Goal: Communication & Community: Answer question/provide support

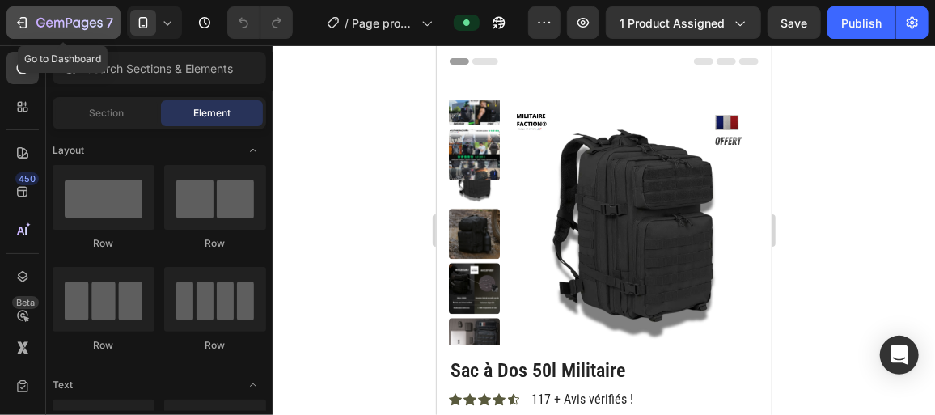
click at [31, 22] on div "7" at bounding box center [64, 22] width 100 height 19
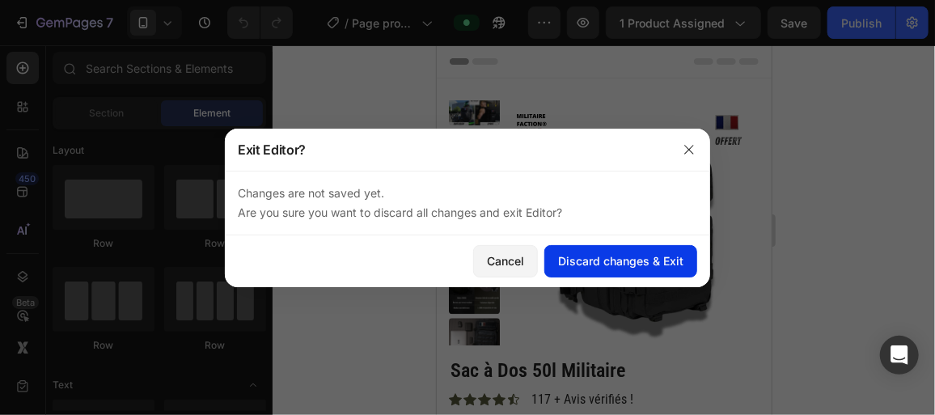
click at [620, 263] on div "Discard changes & Exit" at bounding box center [620, 260] width 125 height 17
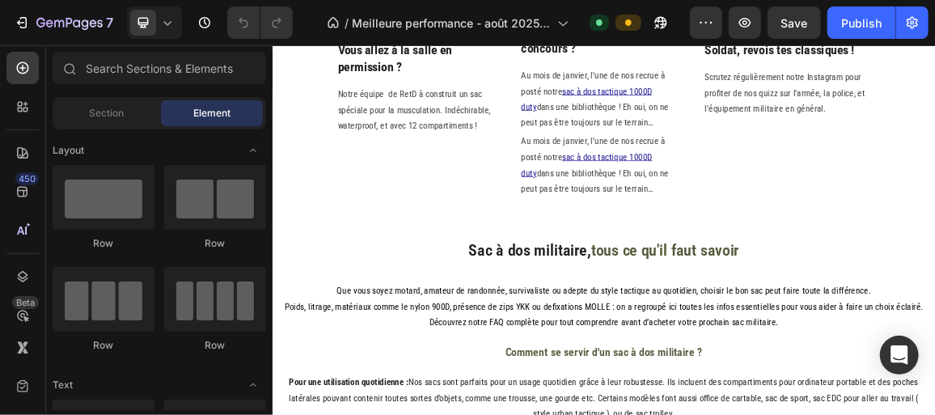
scroll to position [2052, 0]
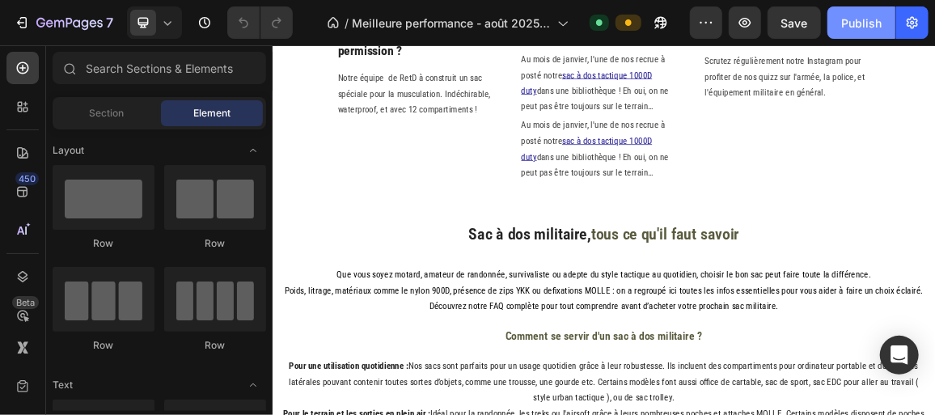
click at [855, 34] on button "Publish" at bounding box center [862, 22] width 68 height 32
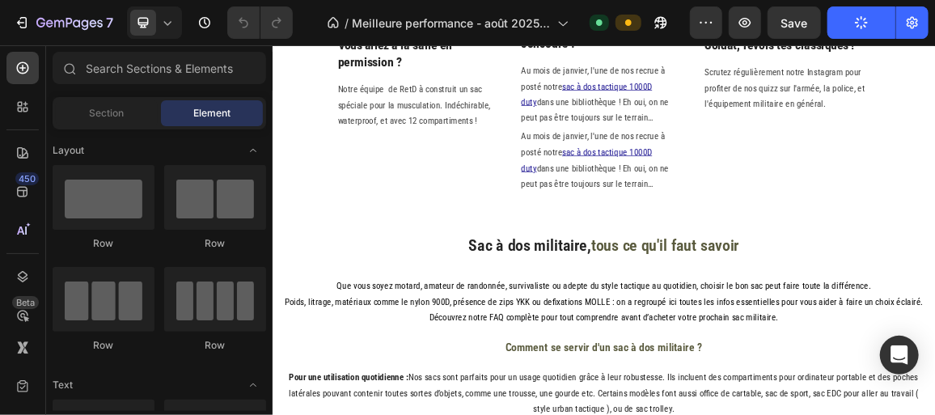
scroll to position [2059, 0]
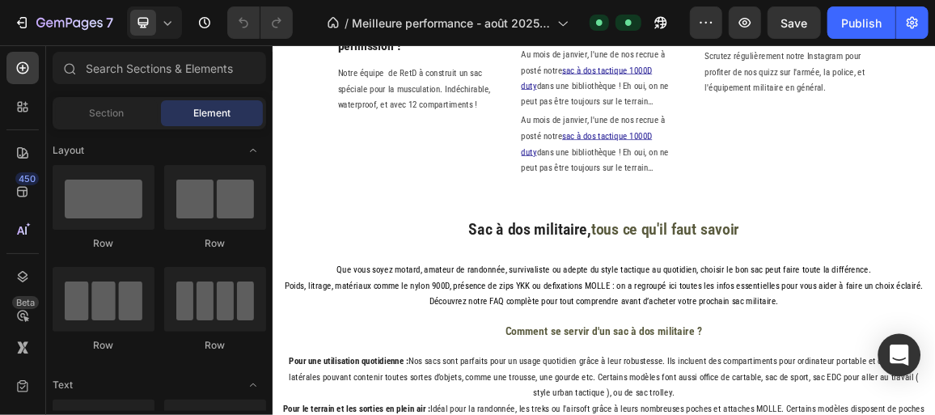
click at [916, 355] on div "Open Intercom Messenger" at bounding box center [900, 355] width 43 height 43
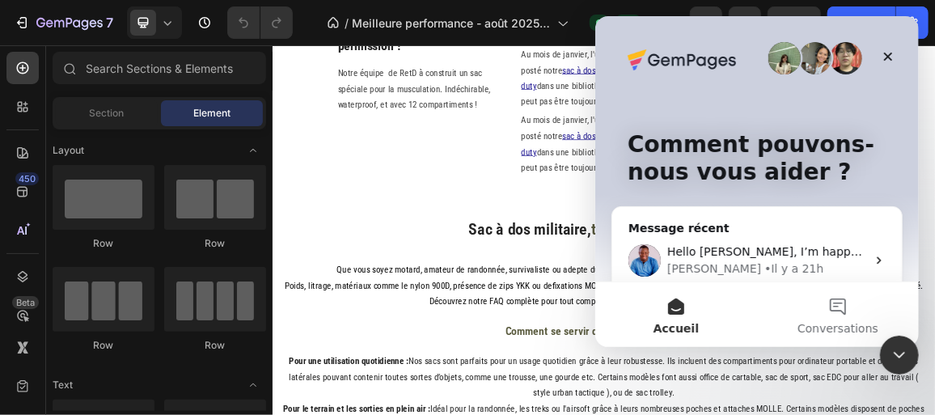
scroll to position [0, 0]
drag, startPoint x: 681, startPoint y: 306, endPoint x: 669, endPoint y: 220, distance: 86.6
click at [669, 220] on div "Comment pouvons-nous vous aider ? Message récent Hello [PERSON_NAME], I’m happy…" at bounding box center [757, 181] width 324 height 331
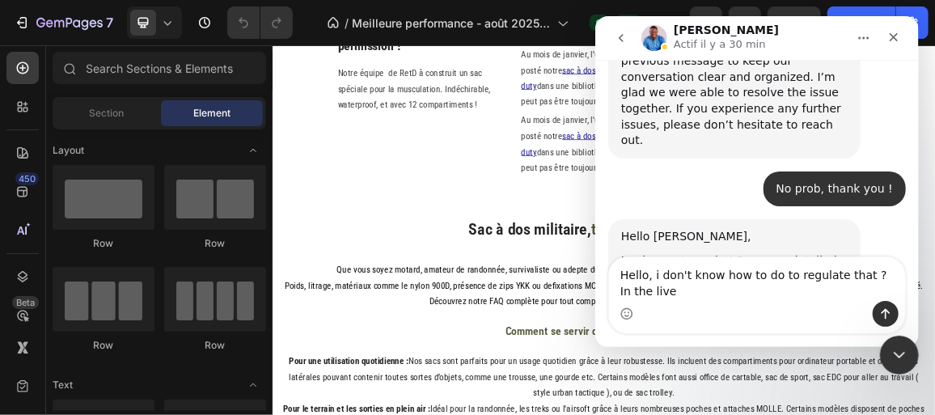
scroll to position [3436, 0]
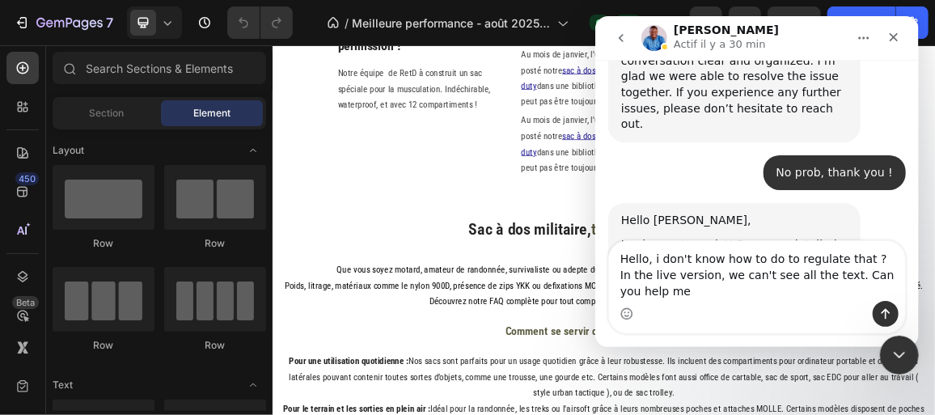
type textarea "Hello, i don't know how to do to regulate that ? In the live version, we can't …"
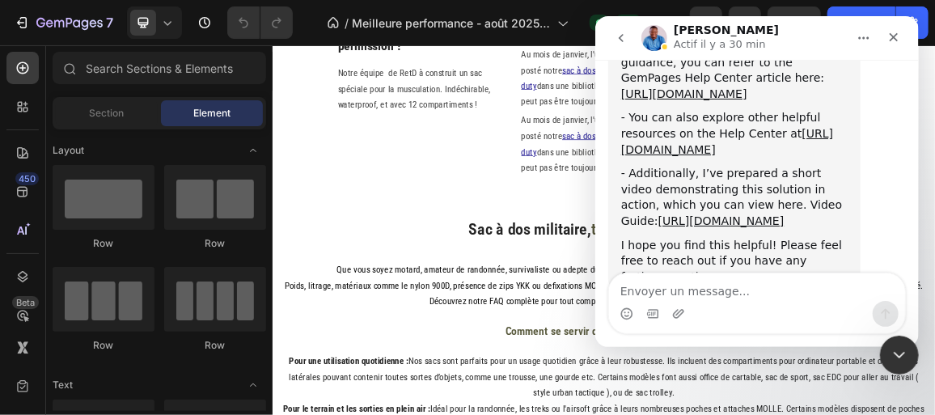
scroll to position [3659, 0]
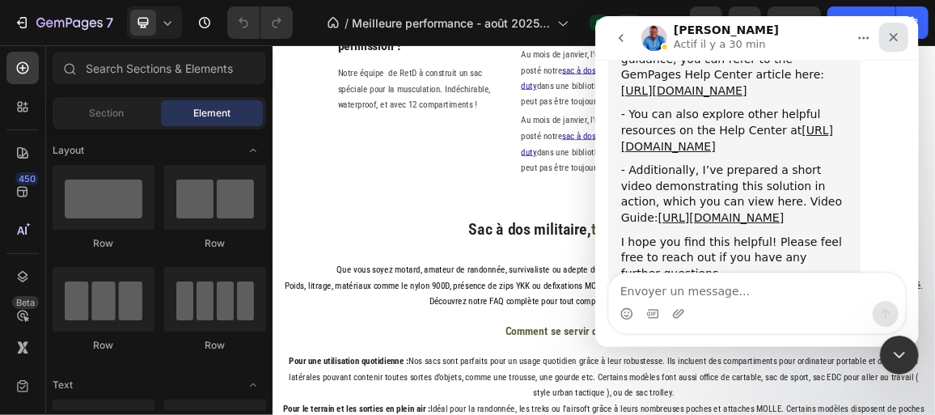
click at [893, 38] on icon "Fermer" at bounding box center [893, 37] width 9 height 9
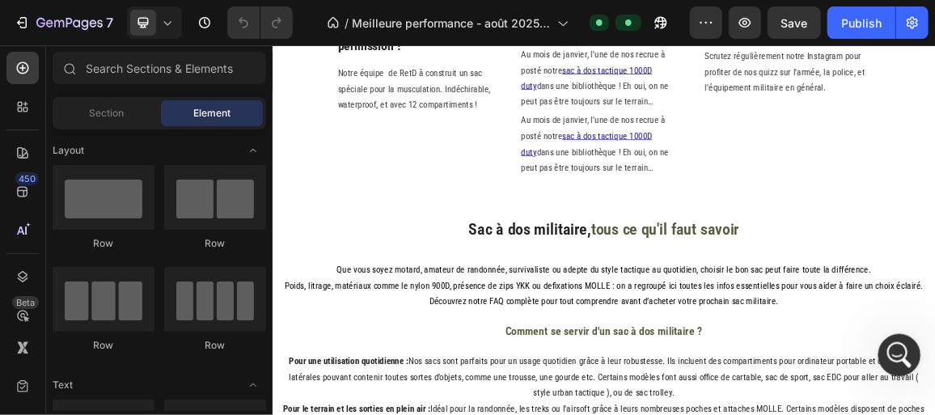
click at [892, 359] on icon "Ouvrir le Messenger Intercom" at bounding box center [897, 353] width 27 height 27
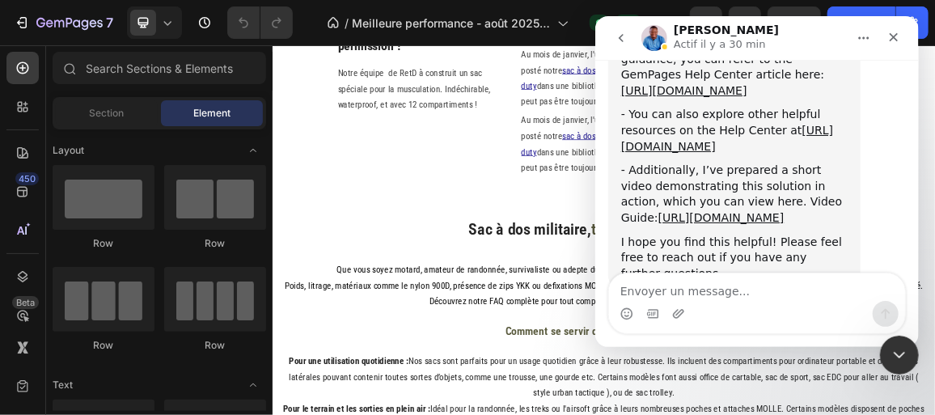
type textarea "b"
type textarea "But in editing mode, yes"
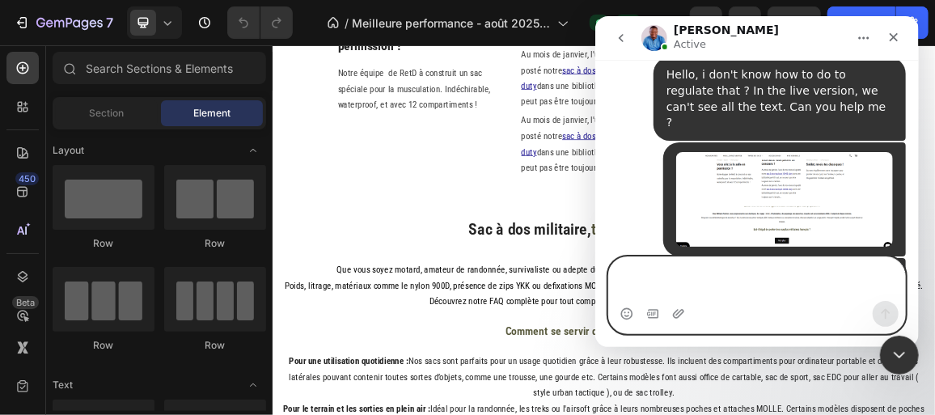
scroll to position [3993, 0]
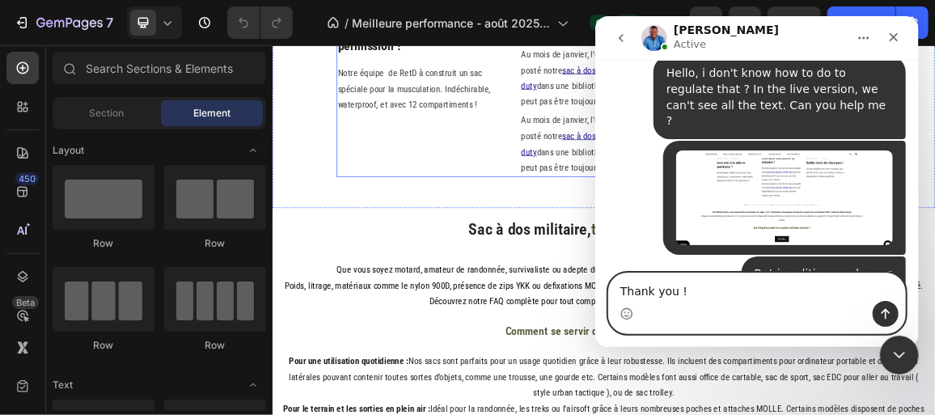
type textarea "Thank you !"
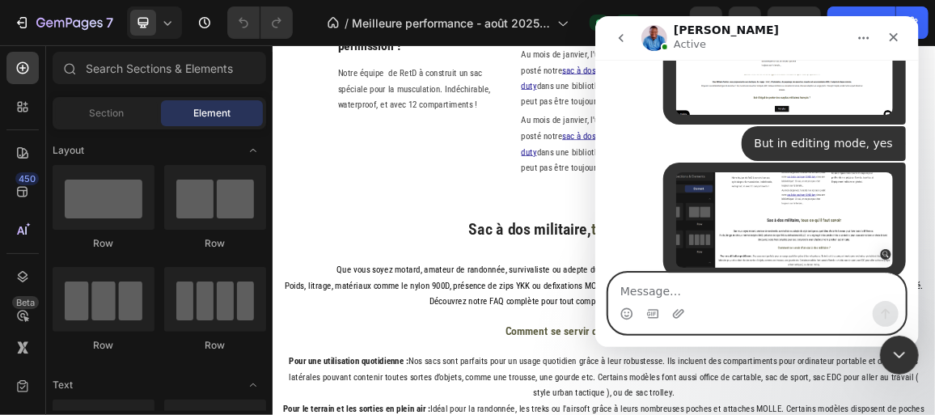
scroll to position [4187, 0]
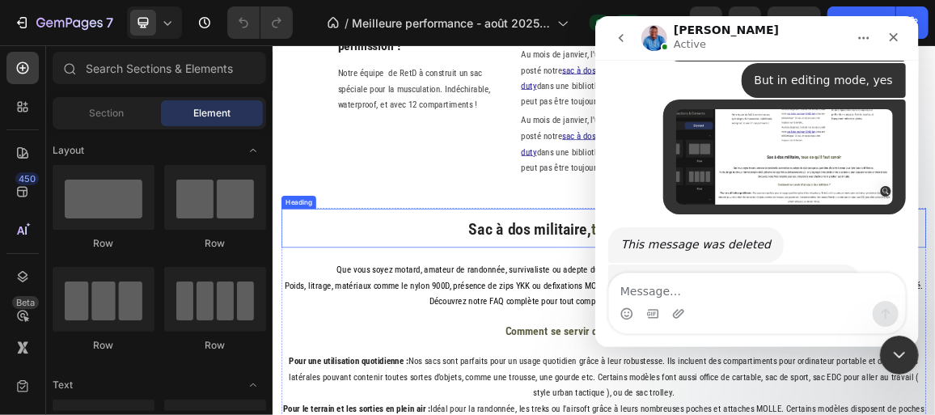
click at [306, 316] on h2 "Sac à dos militaire, tous ce qu'il faut savoir" at bounding box center [757, 312] width 945 height 57
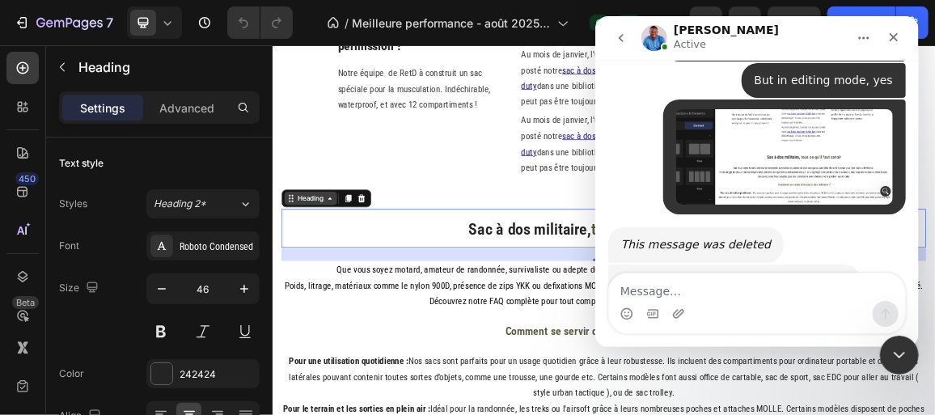
click at [327, 274] on div "Heading" at bounding box center [327, 268] width 44 height 15
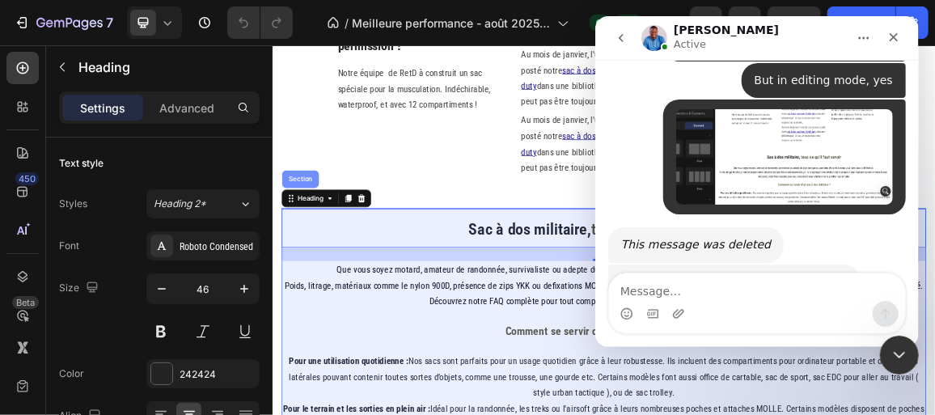
click at [320, 243] on div "Section" at bounding box center [312, 240] width 41 height 10
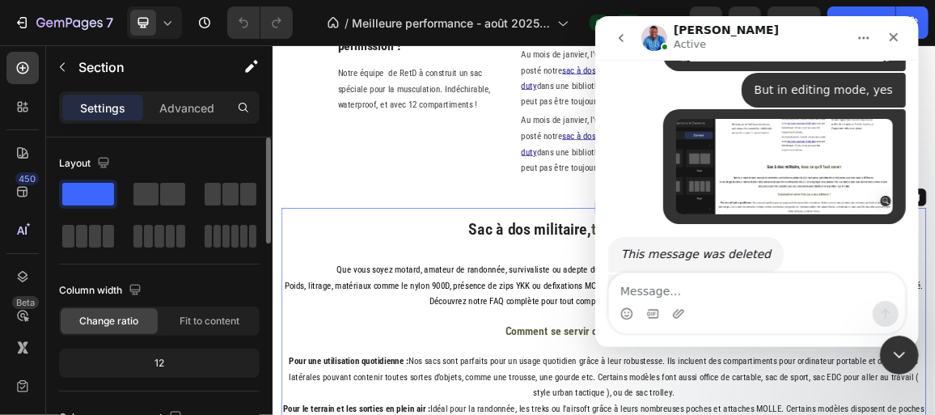
scroll to position [4177, 0]
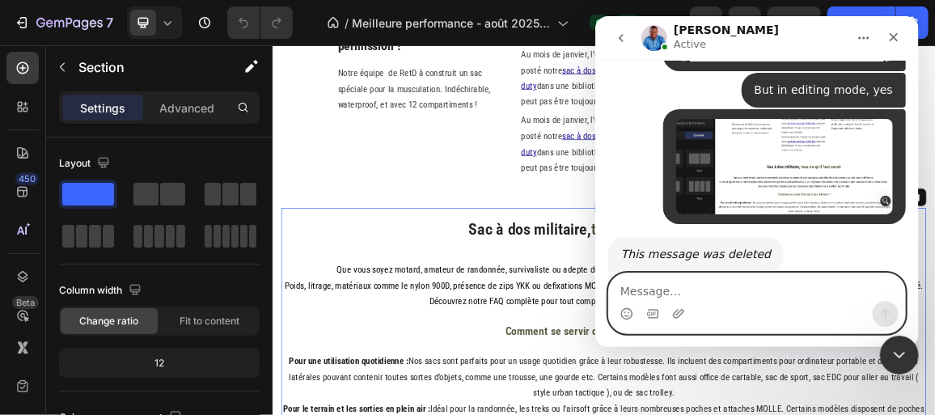
click at [701, 285] on textarea "Message…" at bounding box center [756, 287] width 296 height 28
type textarea "Would be great !"
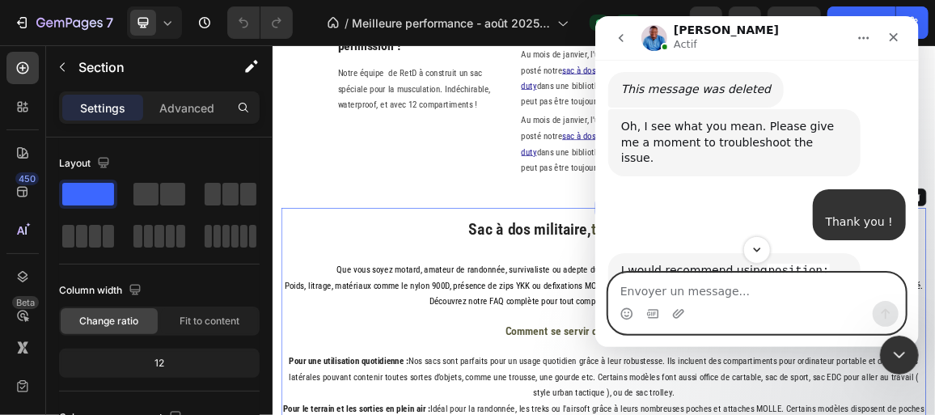
scroll to position [4352, 0]
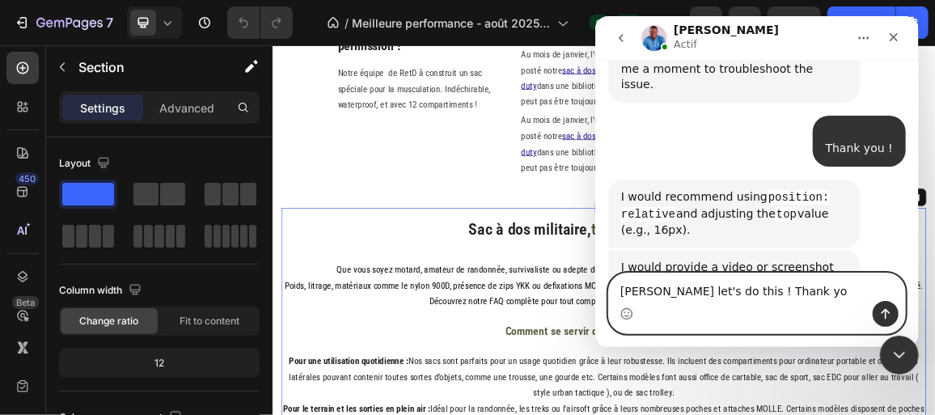
type textarea "[PERSON_NAME] let's do this ! Thank you"
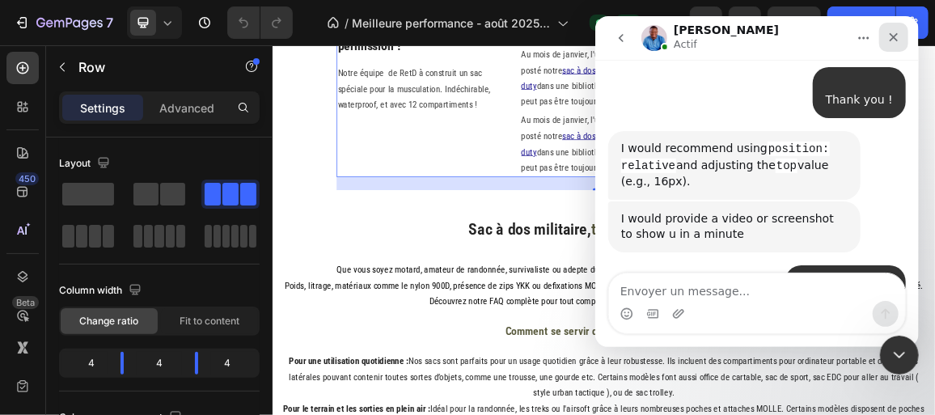
click at [890, 42] on icon "Fermer" at bounding box center [893, 37] width 13 height 13
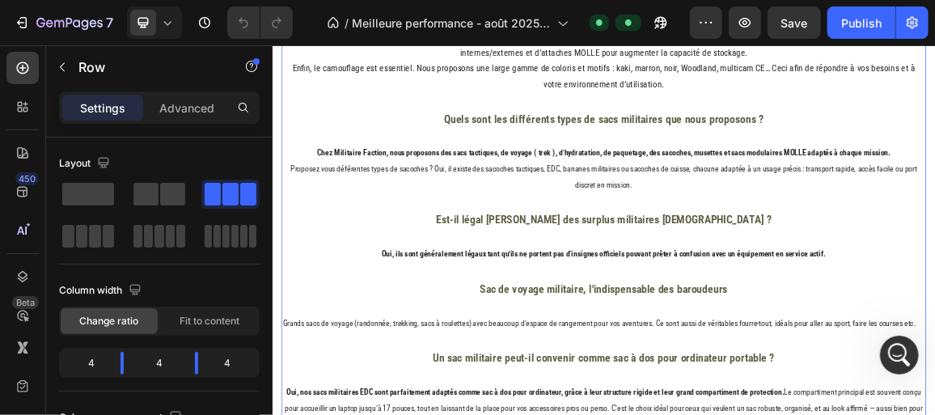
scroll to position [2721, 0]
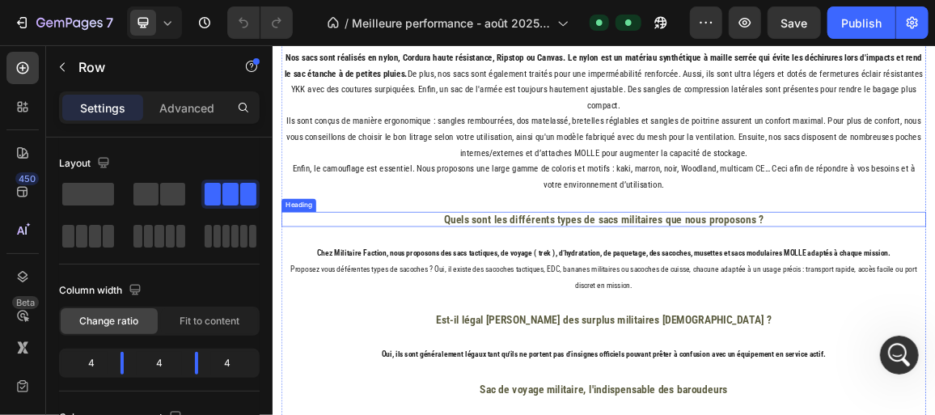
click at [693, 289] on span "Quels sont les différents types de sacs militaires que nous proposons ?" at bounding box center [757, 298] width 469 height 19
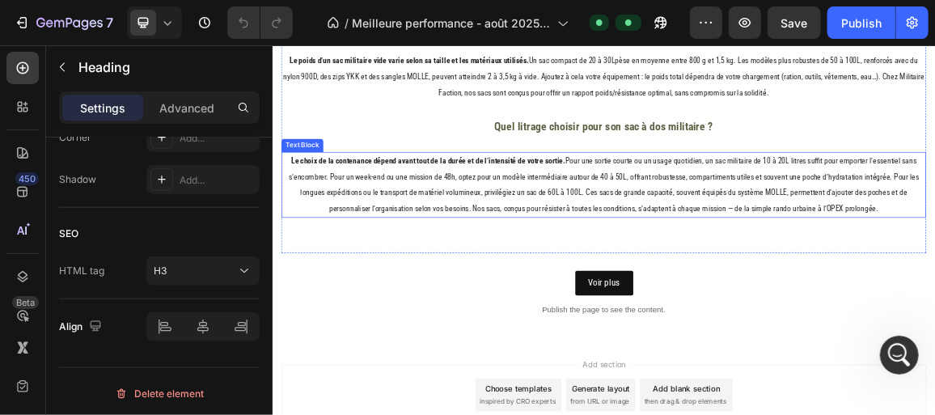
scroll to position [3530, 0]
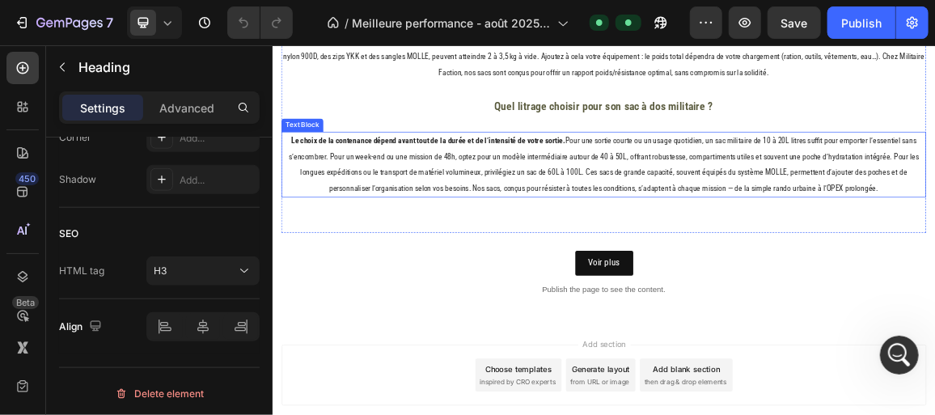
click at [934, 243] on p "Le choix de la contenance dépend avant tout de la durée et de l’intensité de vo…" at bounding box center [757, 219] width 942 height 93
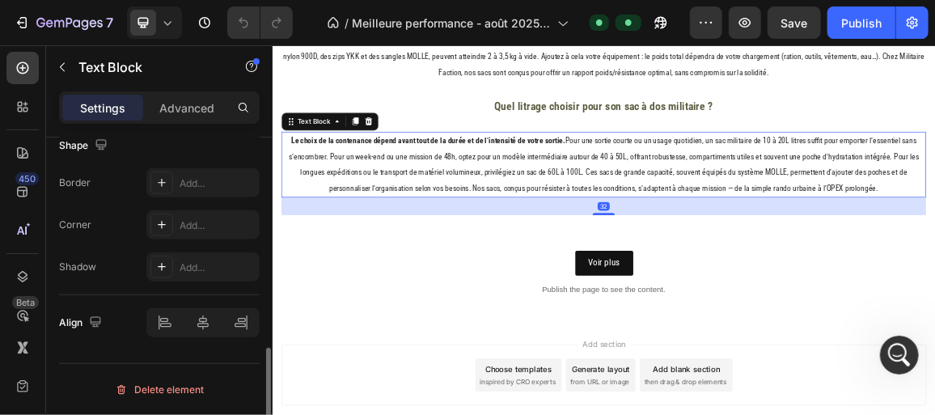
scroll to position [0, 0]
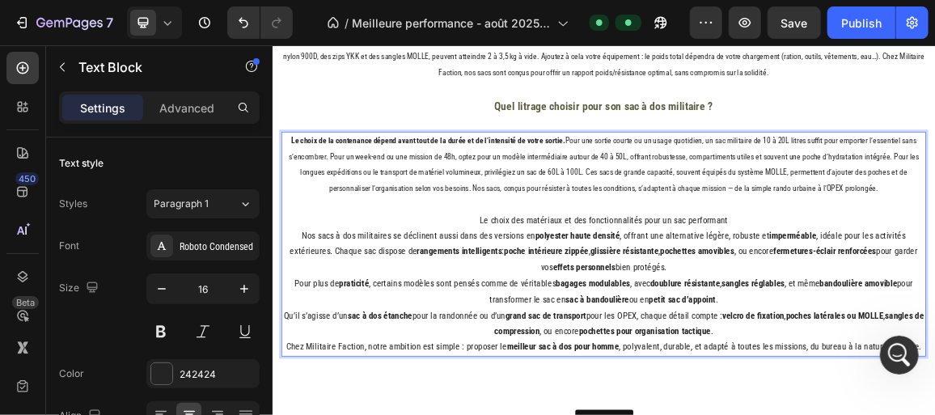
click at [934, 290] on p "Le choix des matériaux et des fonctionnalités pour un sac performant" at bounding box center [757, 301] width 942 height 23
click at [570, 290] on p "Le choix des matériaux et des fonctionnalités pour un sac performant" at bounding box center [757, 301] width 942 height 23
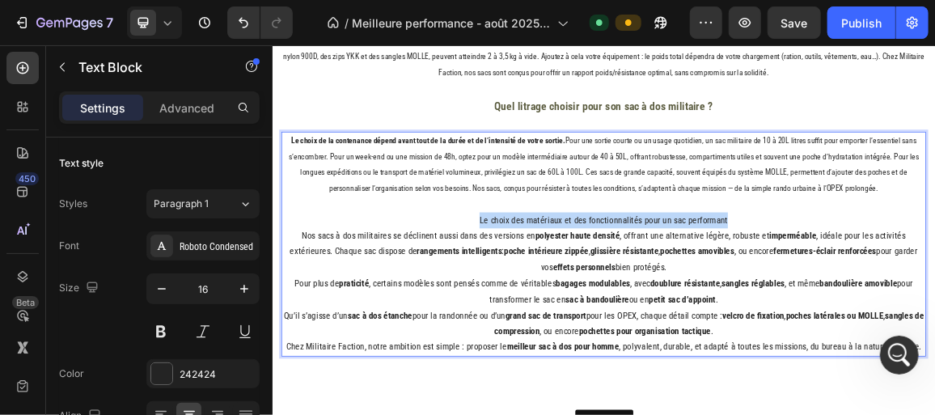
drag, startPoint x: 932, startPoint y: 286, endPoint x: 569, endPoint y: 286, distance: 363.2
click at [570, 290] on p "Le choix des matériaux et des fonctionnalités pour un sac performant" at bounding box center [757, 301] width 942 height 23
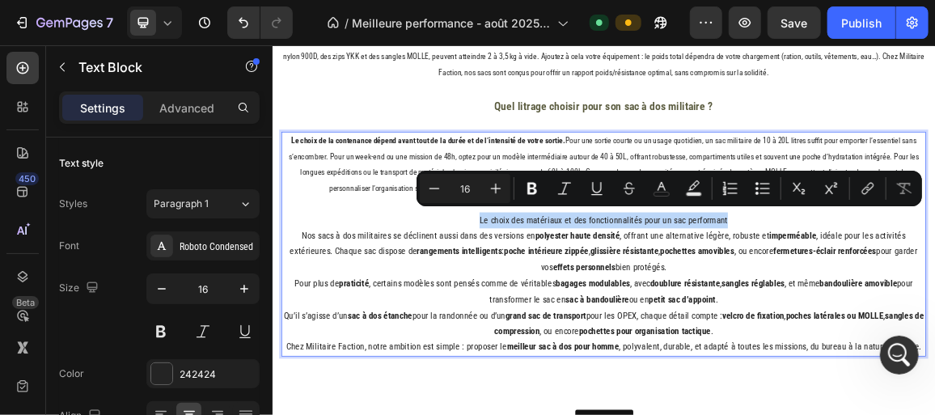
click at [652, 370] on p "Nos sacs à dos militaires se déclinent aussi dans des versions en polyester hau…" at bounding box center [757, 406] width 942 height 186
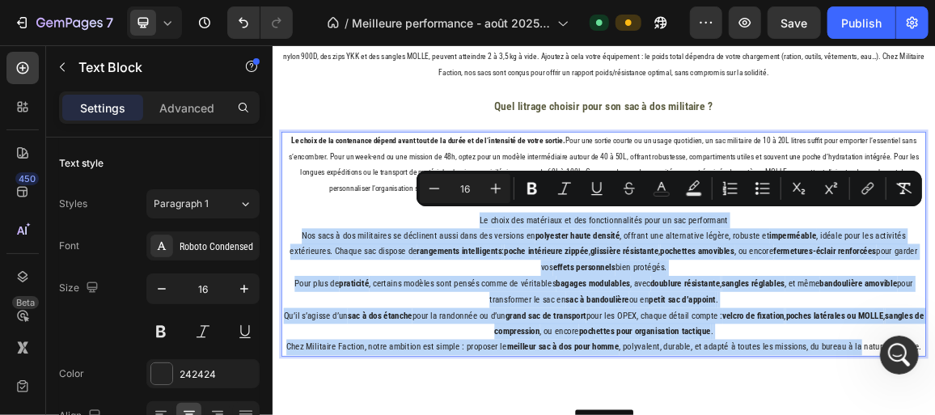
drag, startPoint x: 572, startPoint y: 284, endPoint x: 1114, endPoint y: 463, distance: 570.8
click at [934, 414] on div "Le choix de la contenance dépend avant tout de la durée et de l’intensité de vo…" at bounding box center [757, 336] width 945 height 329
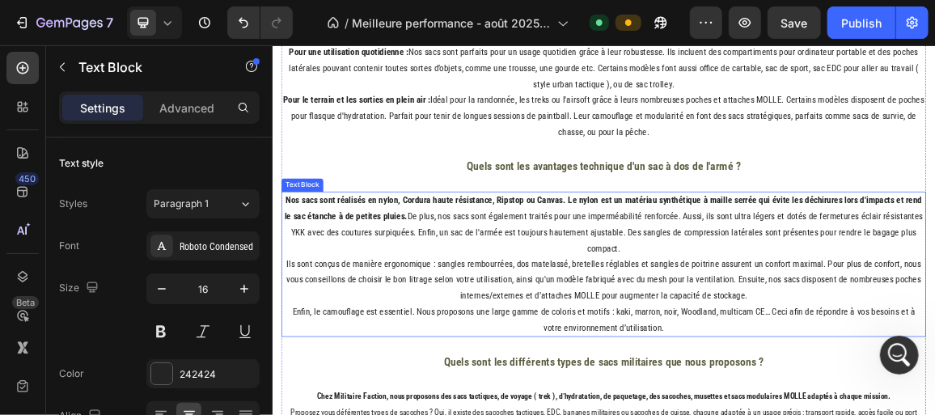
scroll to position [2280, 0]
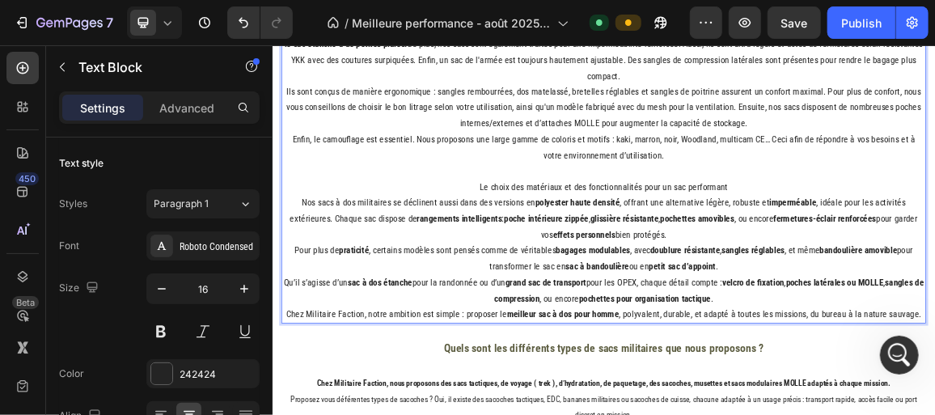
scroll to position [2446, 0]
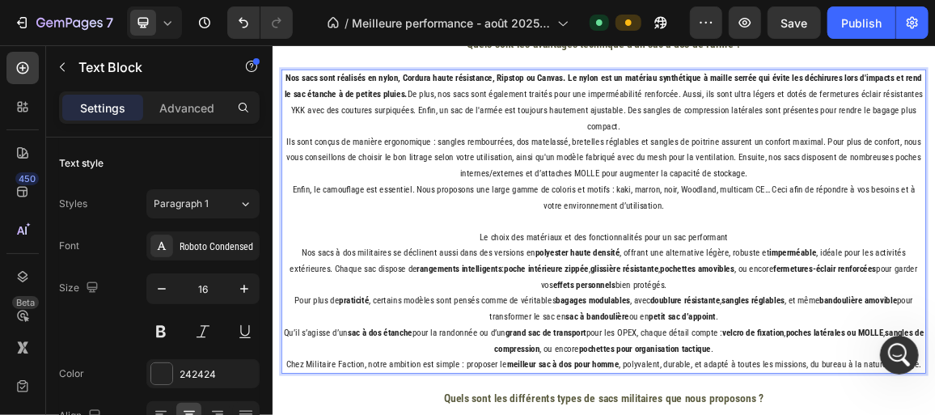
click at [930, 314] on p "Le choix des matériaux et des fonctionnalités pour un sac performant" at bounding box center [757, 325] width 942 height 23
click at [572, 314] on p "Le choix des matériaux et des fonctionnalités pour un sac performant" at bounding box center [757, 325] width 942 height 23
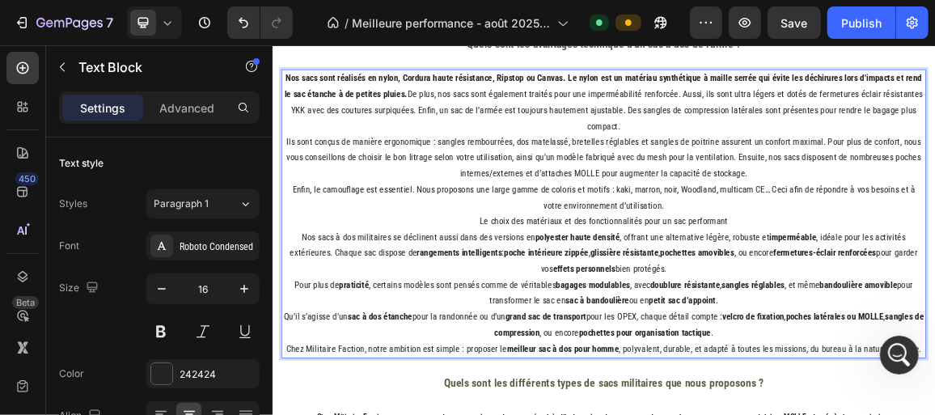
click at [933, 290] on p "Le choix des matériaux et des fonctionnalités pour un sac performant" at bounding box center [757, 301] width 942 height 23
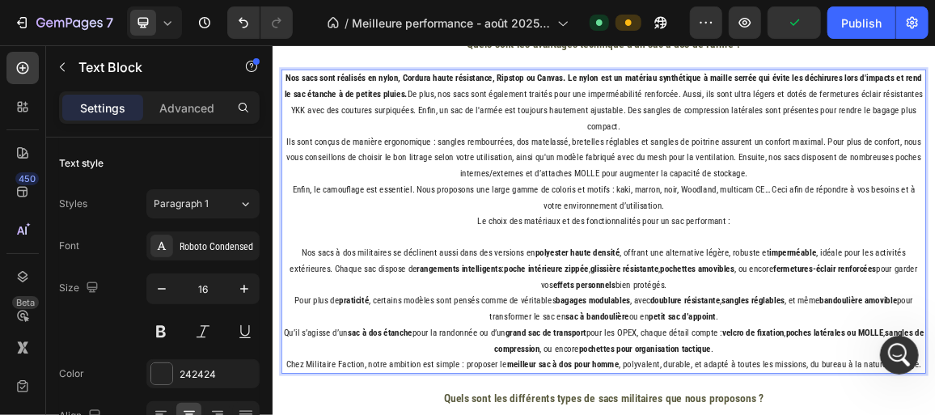
click at [887, 248] on p "Enfin, le camouflage est essentiel. Nous proposons une large gamme de coloris e…" at bounding box center [757, 267] width 942 height 47
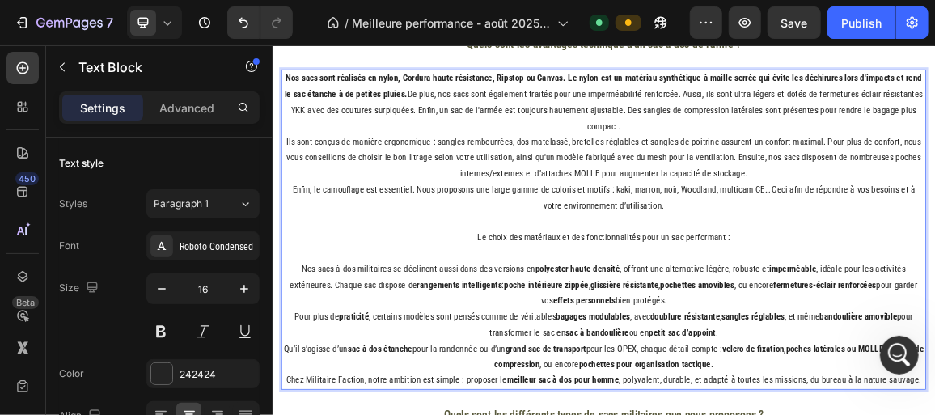
scroll to position [2372, 0]
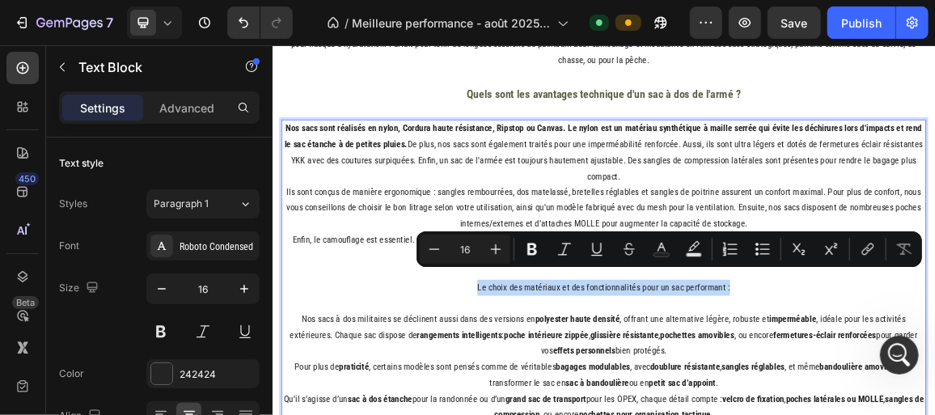
drag, startPoint x: 570, startPoint y: 379, endPoint x: 942, endPoint y: 387, distance: 372.2
click at [934, 388] on p "Le choix des matériaux et des fonctionnalités pour un sac performant :" at bounding box center [757, 399] width 942 height 23
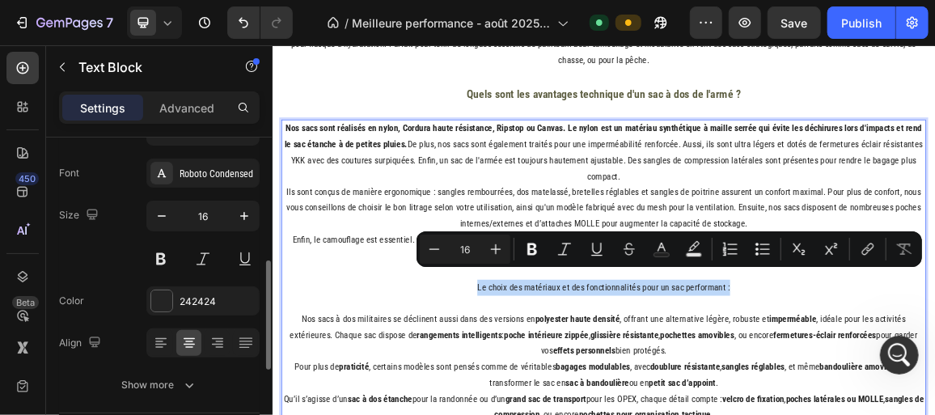
scroll to position [146, 0]
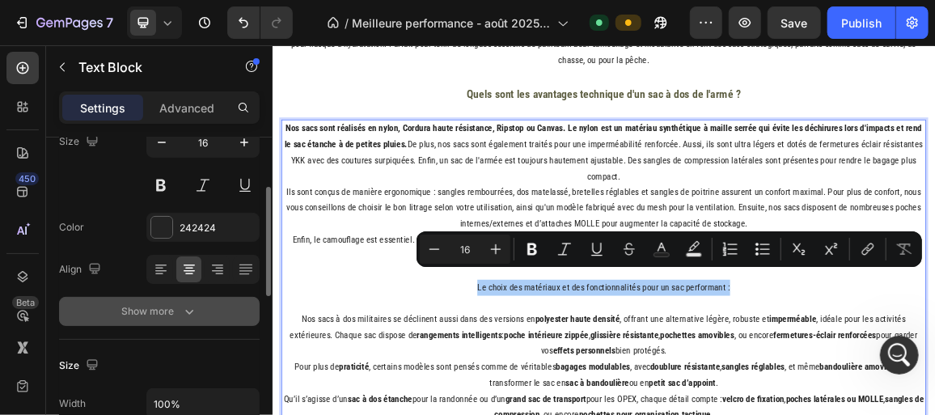
click at [176, 310] on div "Show more" at bounding box center [159, 311] width 75 height 16
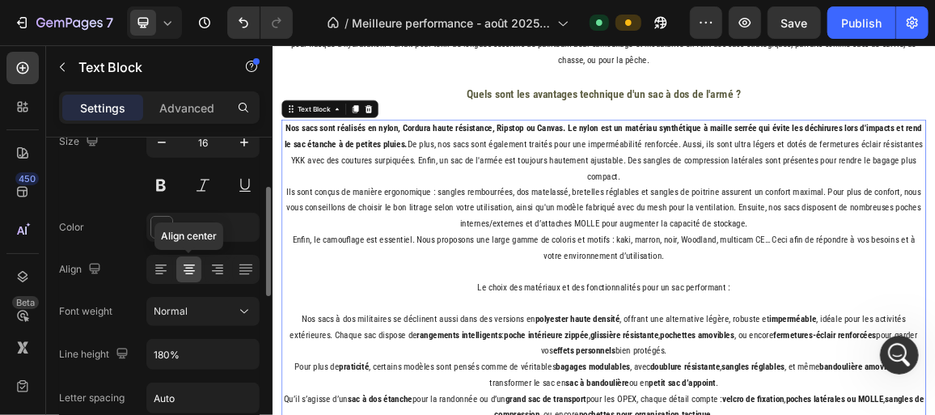
scroll to position [294, 0]
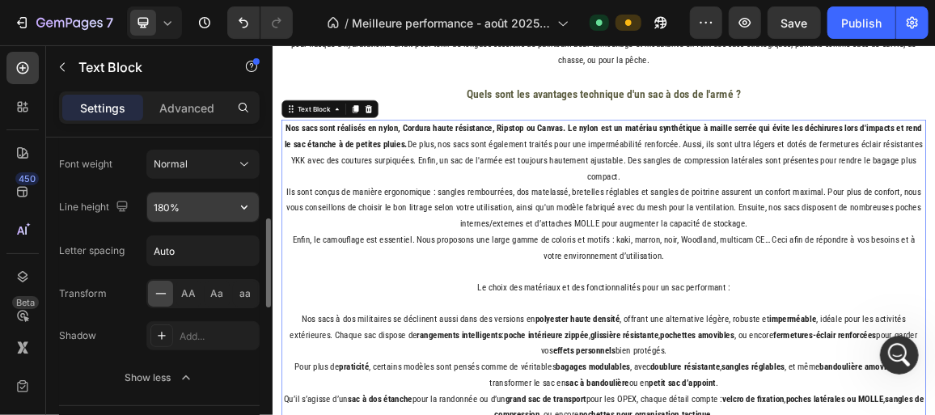
click at [209, 211] on input "180%" at bounding box center [203, 207] width 112 height 29
click at [247, 209] on icon "button" at bounding box center [244, 207] width 16 height 16
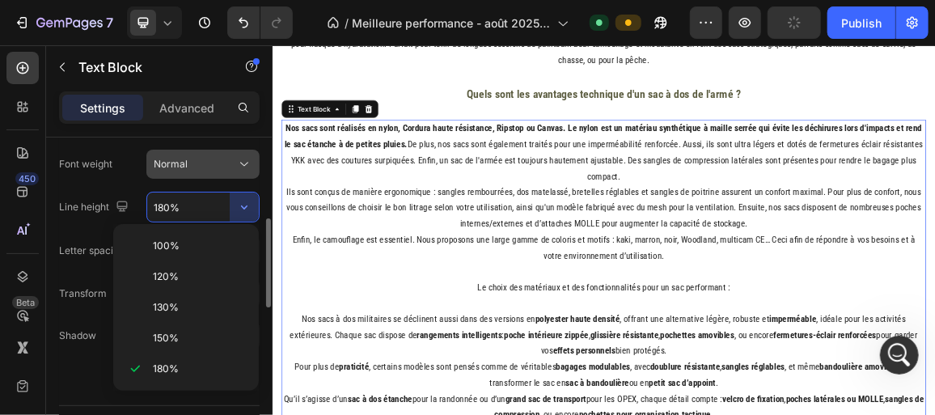
click at [230, 160] on div "Normal" at bounding box center [195, 164] width 83 height 15
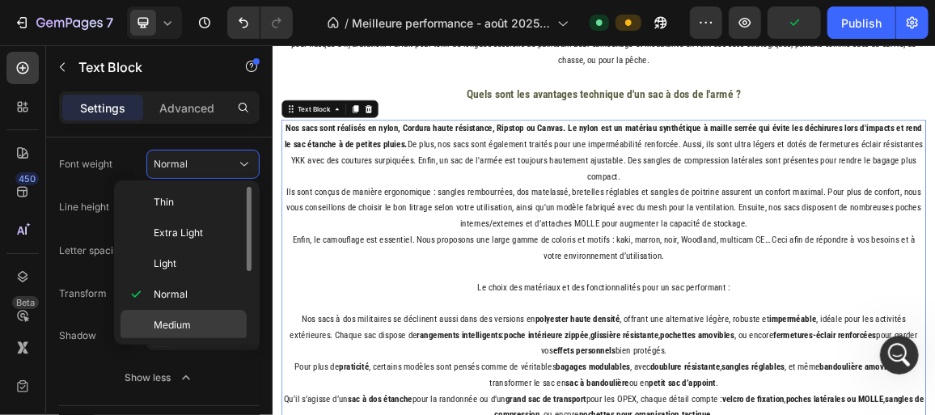
click at [178, 341] on div "Medium" at bounding box center [184, 356] width 126 height 31
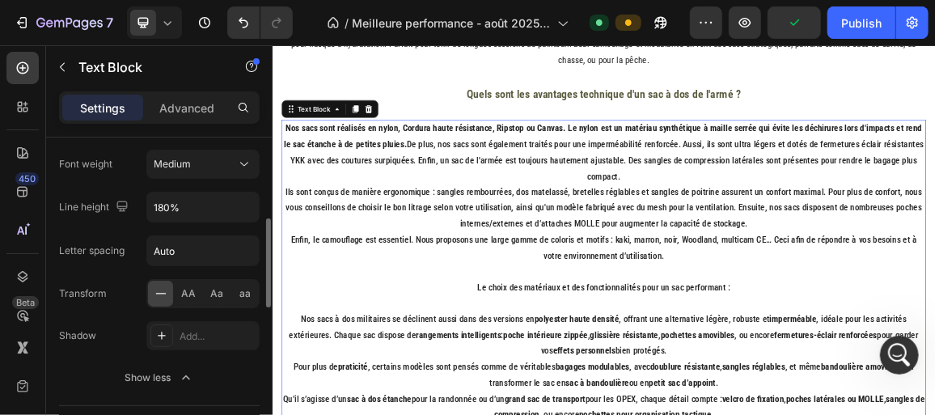
scroll to position [4526, 0]
click at [240, 18] on icon "Undo/Redo" at bounding box center [244, 23] width 10 height 11
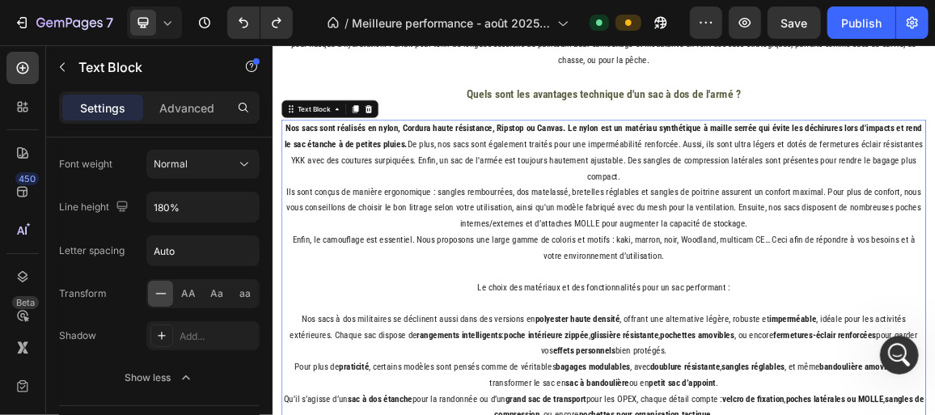
click at [700, 388] on p "Le choix des matériaux et des fonctionnalités pour un sac performant :" at bounding box center [757, 399] width 942 height 23
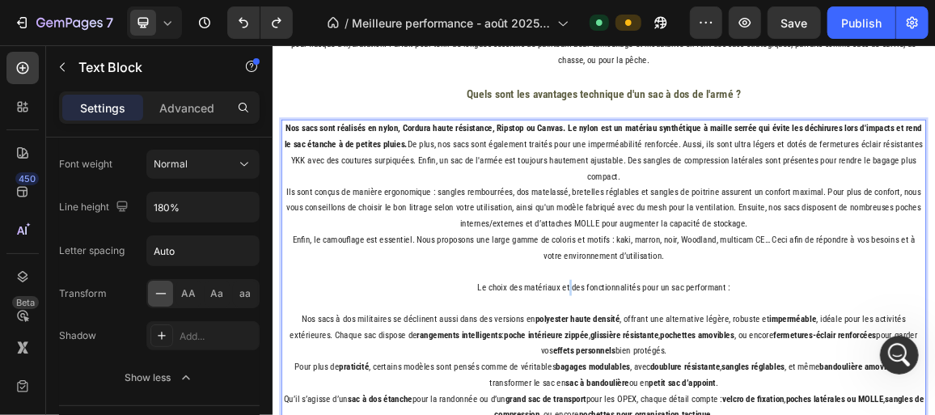
click at [700, 388] on p "Le choix des matériaux et des fonctionnalités pour un sac performant :" at bounding box center [757, 399] width 942 height 23
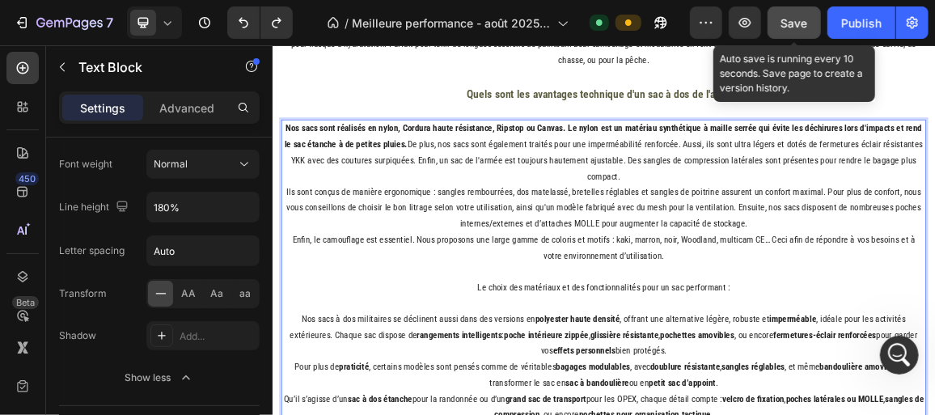
click at [802, 32] on button "Save" at bounding box center [794, 22] width 53 height 32
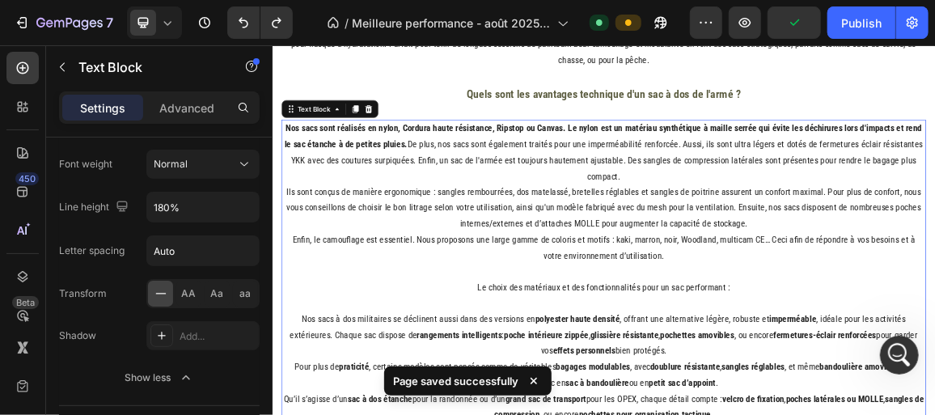
scroll to position [2518, 0]
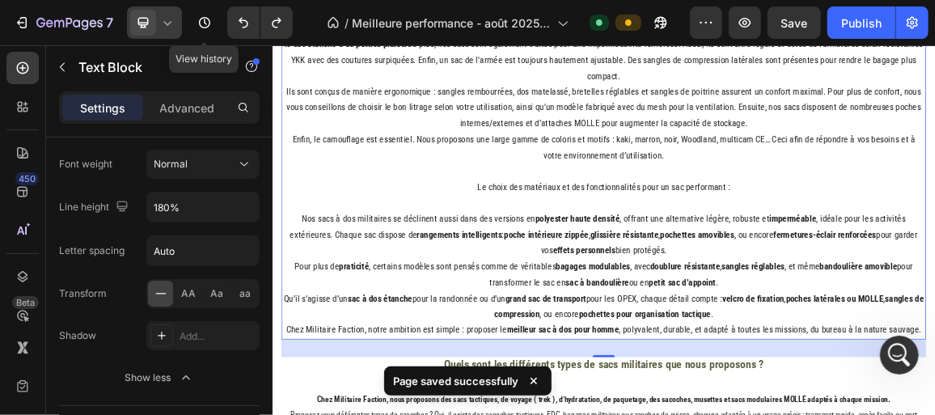
click at [178, 25] on div at bounding box center [154, 22] width 55 height 32
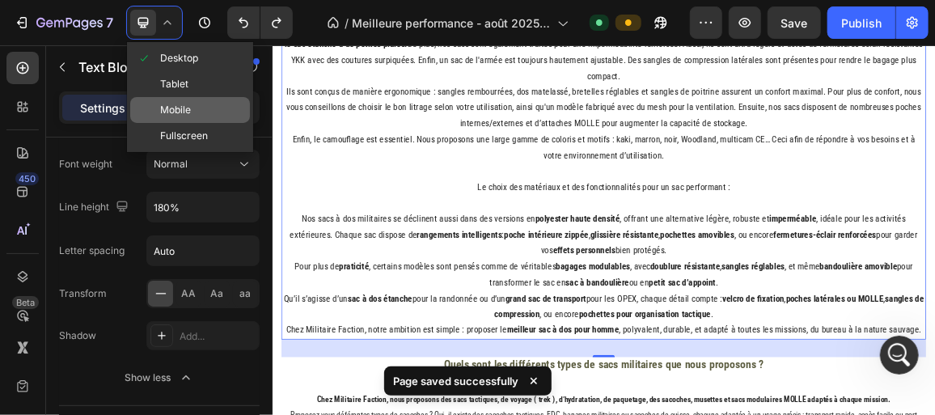
click at [181, 107] on span "Mobile" at bounding box center [175, 110] width 31 height 16
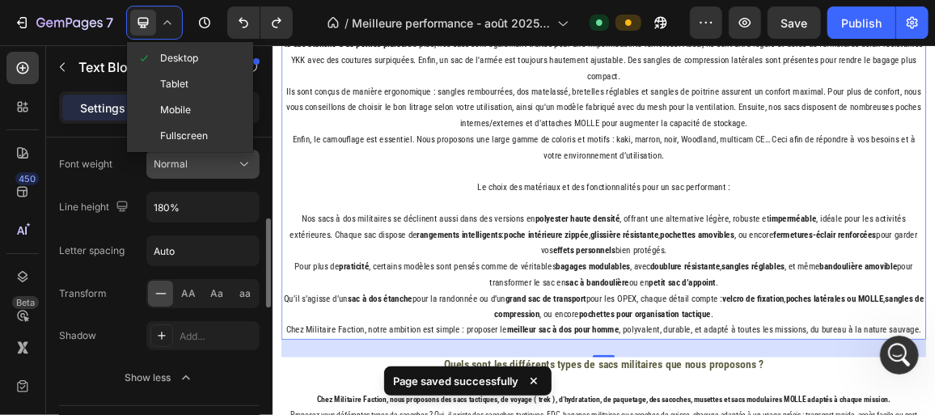
type input "14"
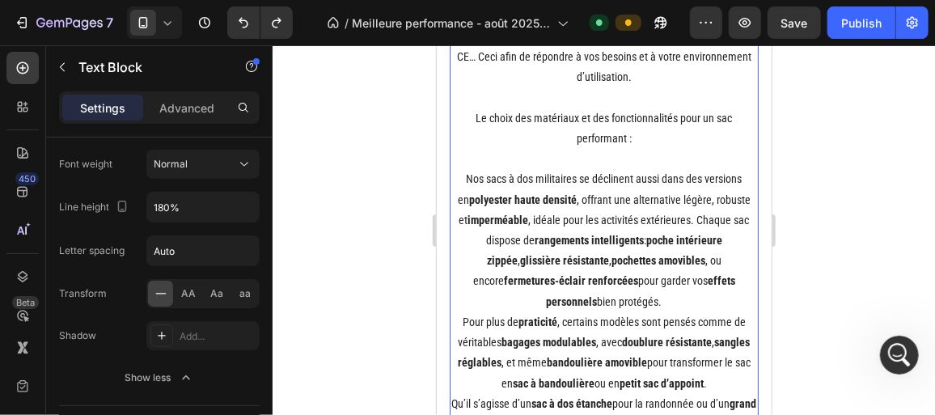
scroll to position [3179, 0]
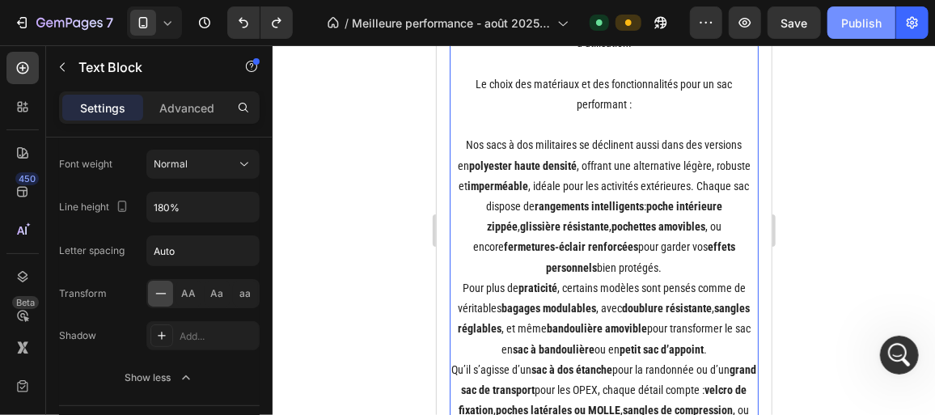
click at [872, 27] on div "Publish" at bounding box center [861, 23] width 40 height 17
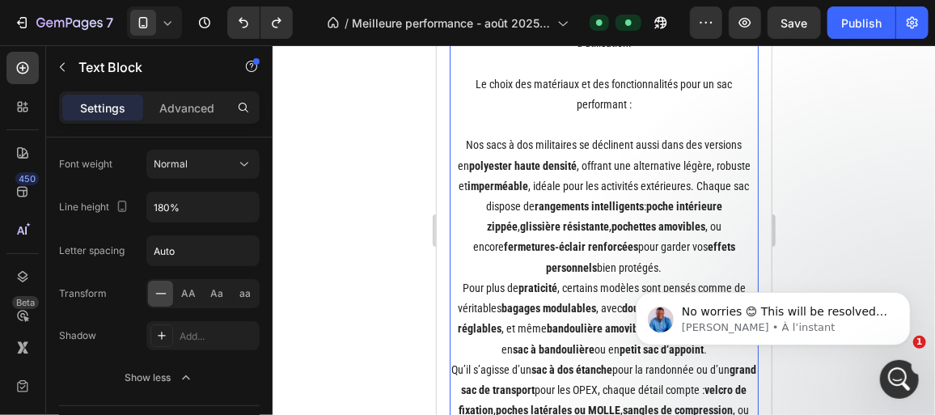
scroll to position [4560, 0]
drag, startPoint x: 892, startPoint y: 371, endPoint x: 1172, endPoint y: 655, distance: 399.9
click at [891, 370] on icon "Ouvrir le Messenger Intercom" at bounding box center [897, 377] width 27 height 27
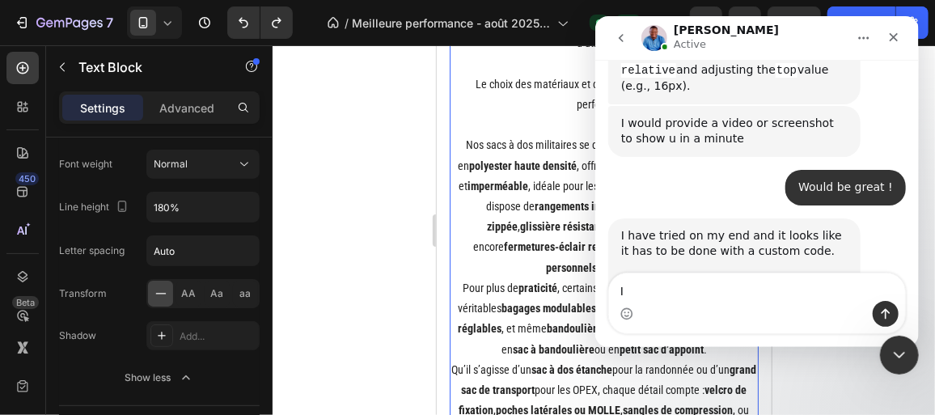
type textarea "I"
click at [665, 290] on textarea "You havee all my trust !" at bounding box center [756, 287] width 296 height 28
type textarea "You have all my trust !"
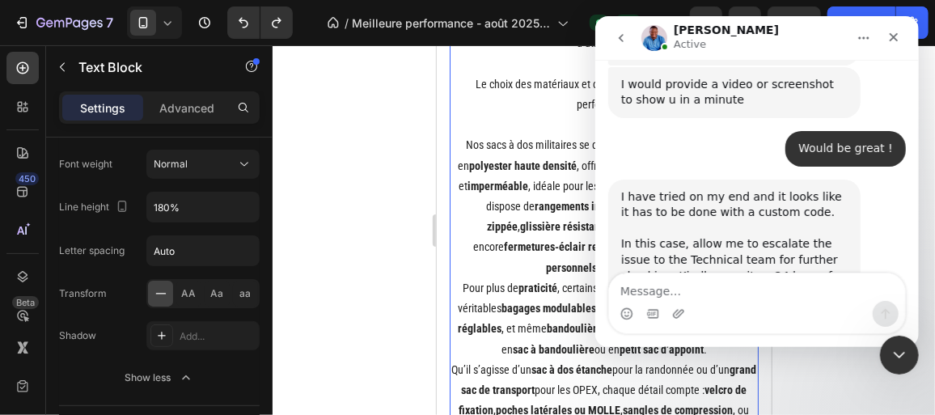
scroll to position [4608, 0]
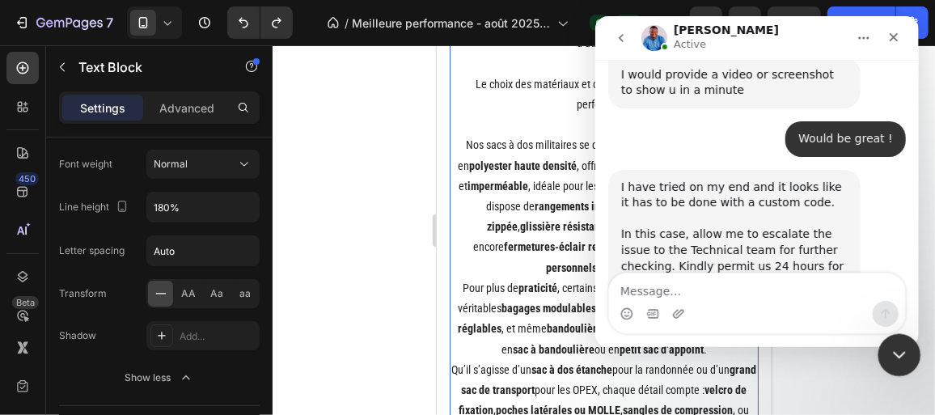
click at [888, 352] on icon "Fermer le Messenger Intercom" at bounding box center [896, 352] width 19 height 19
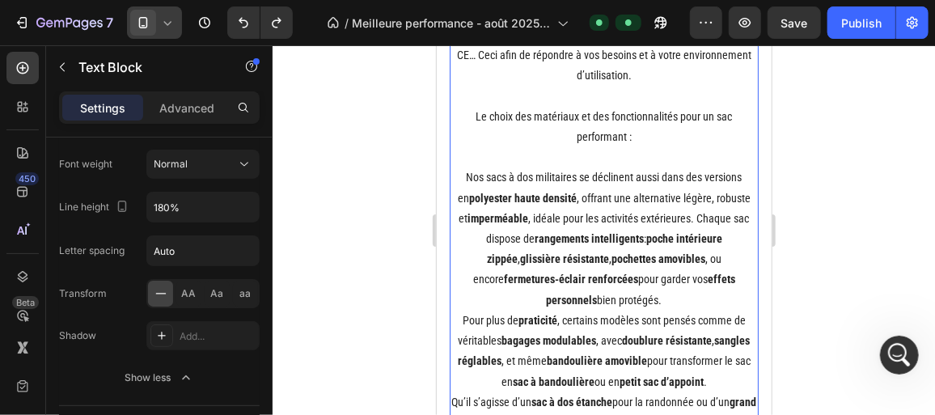
scroll to position [3031, 0]
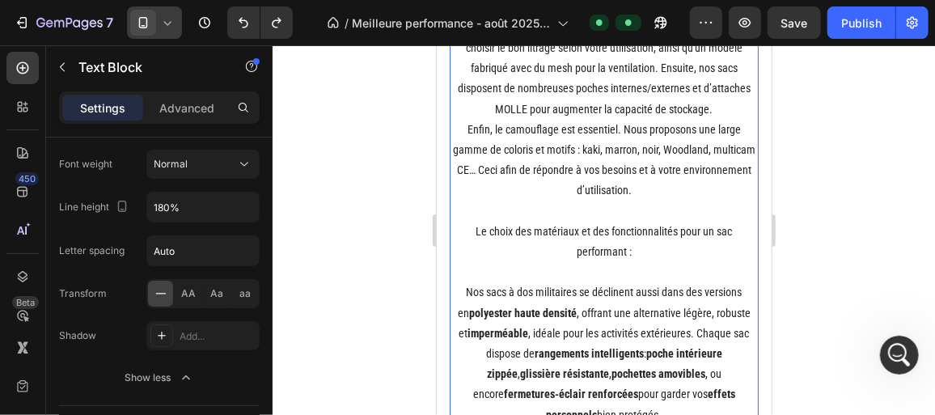
click at [177, 26] on div at bounding box center [154, 22] width 55 height 32
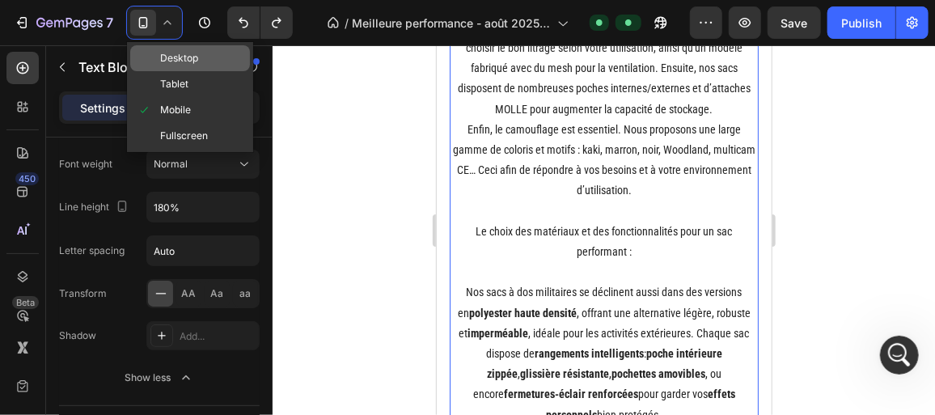
click at [177, 59] on span "Desktop" at bounding box center [179, 58] width 38 height 16
type input "16"
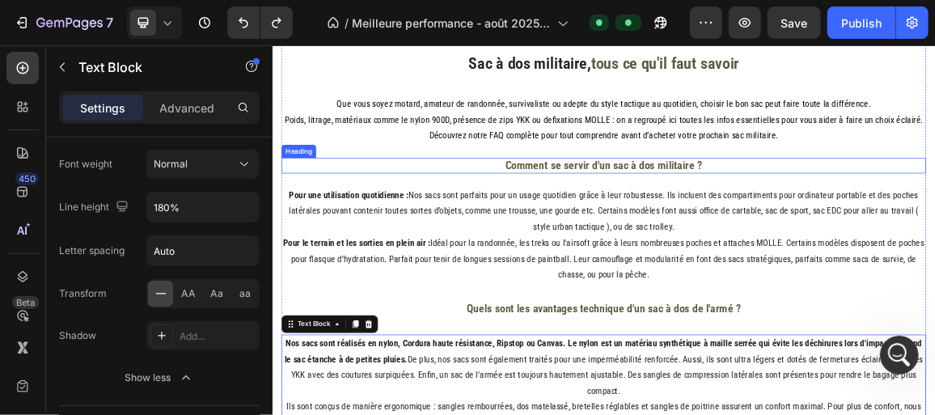
scroll to position [2375, 0]
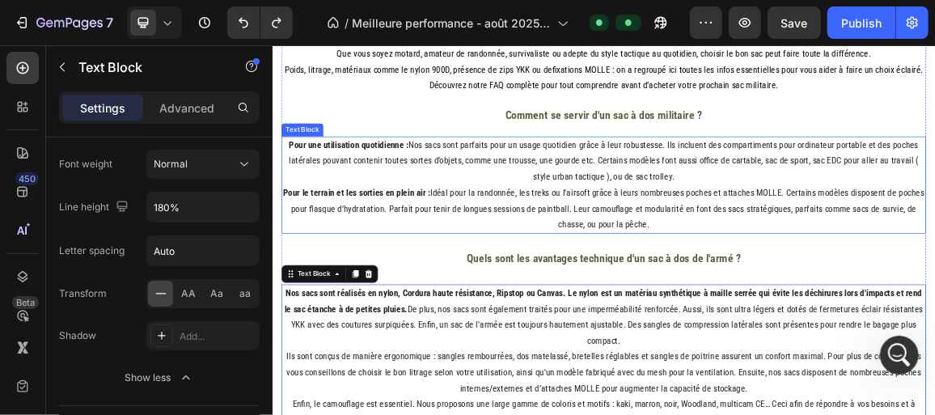
click at [294, 189] on p "Pour une utilisation quotidienne : Nos sacs sont parfaits pour un usage quotidi…" at bounding box center [757, 215] width 942 height 70
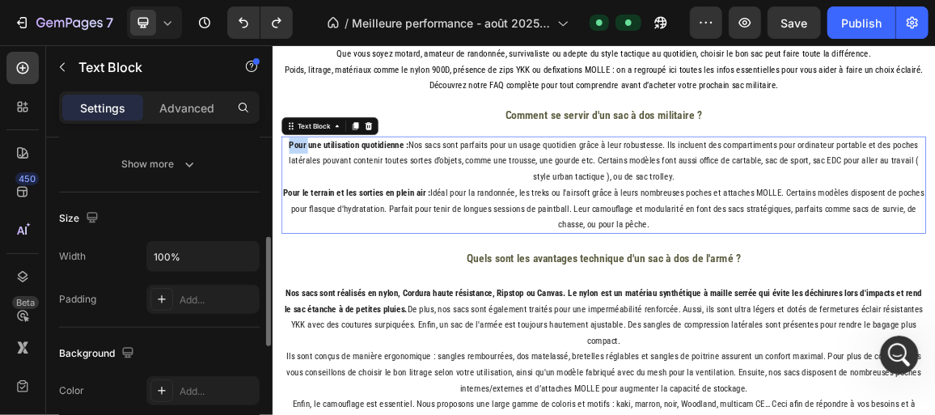
scroll to position [294, 0]
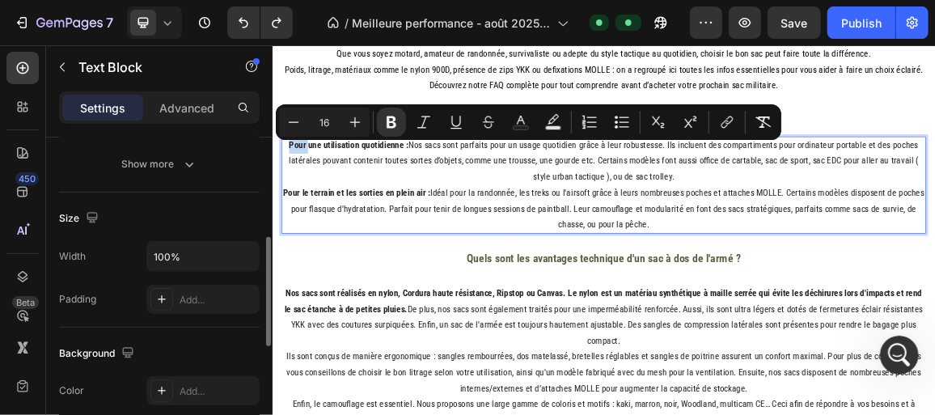
click at [297, 191] on p "Pour une utilisation quotidienne : Nos sacs sont parfaits pour un usage quotidi…" at bounding box center [757, 215] width 942 height 70
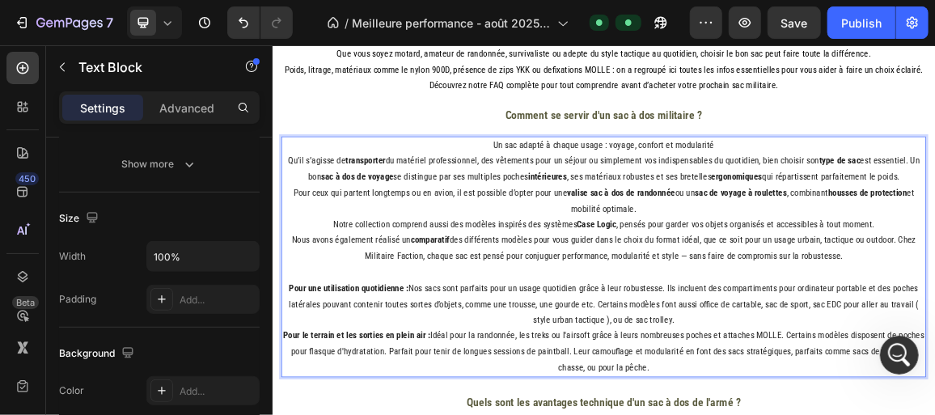
scroll to position [2449, 0]
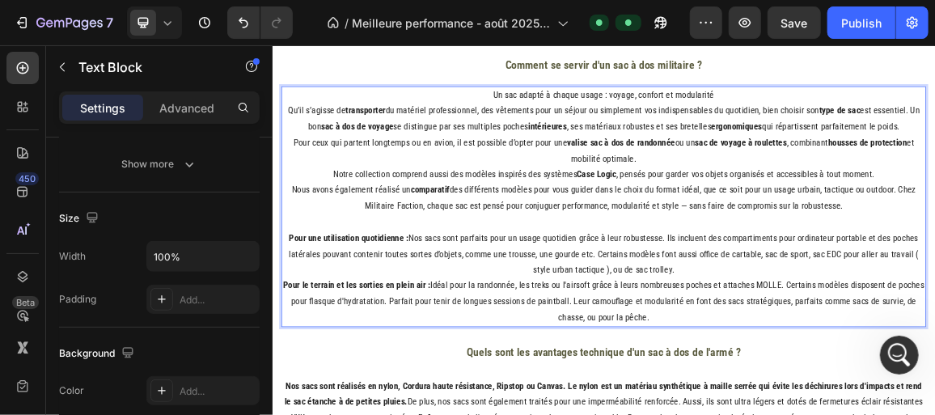
click at [874, 382] on p "Pour une utilisation quotidienne : Nos sacs sont parfaits pour un usage quotidi…" at bounding box center [757, 351] width 942 height 70
click at [168, 23] on icon at bounding box center [167, 23] width 7 height 4
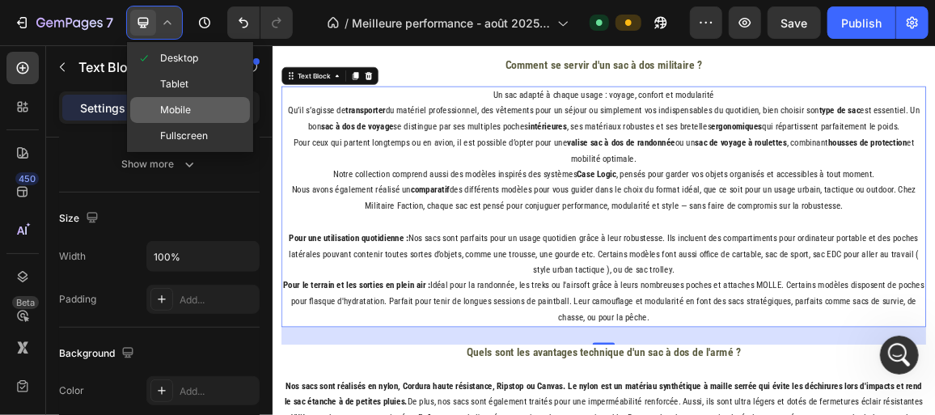
click at [191, 123] on div "Mobile" at bounding box center [190, 136] width 120 height 26
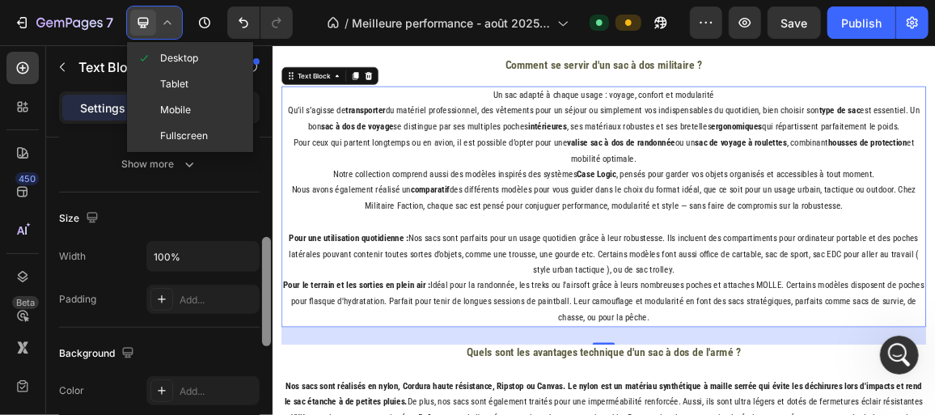
type input "14"
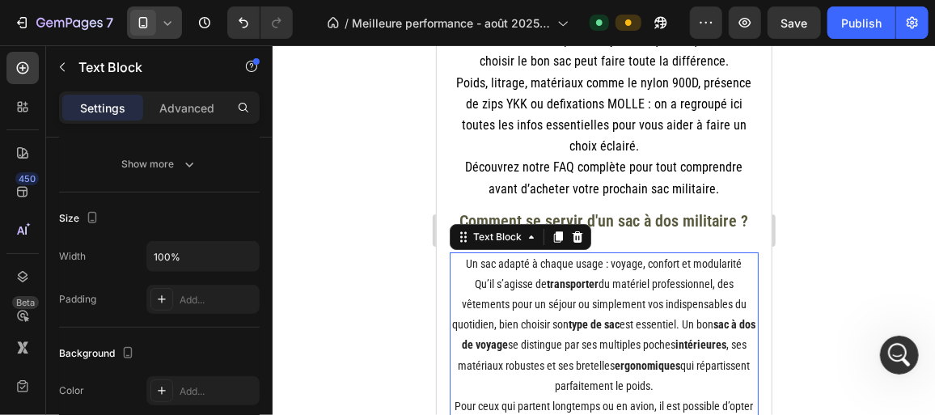
scroll to position [2210, 0]
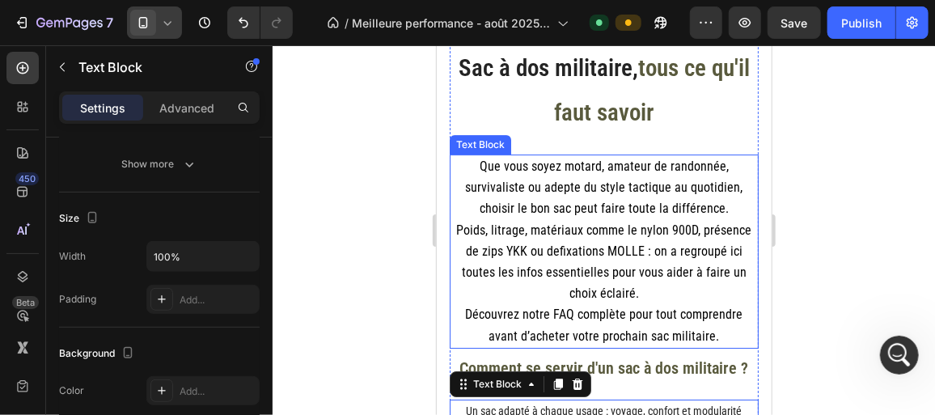
click at [557, 264] on span "Poids, litrage, matériaux comme le nylon 900D, présence de zips YKK ou defixati…" at bounding box center [603, 261] width 295 height 79
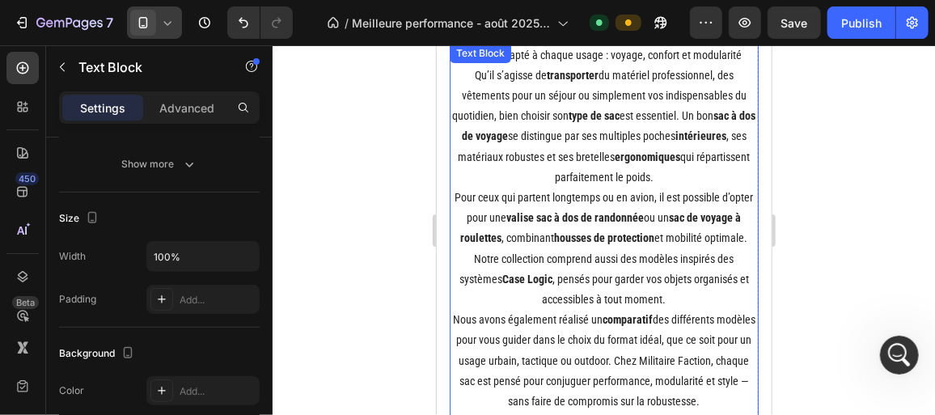
scroll to position [2578, 0]
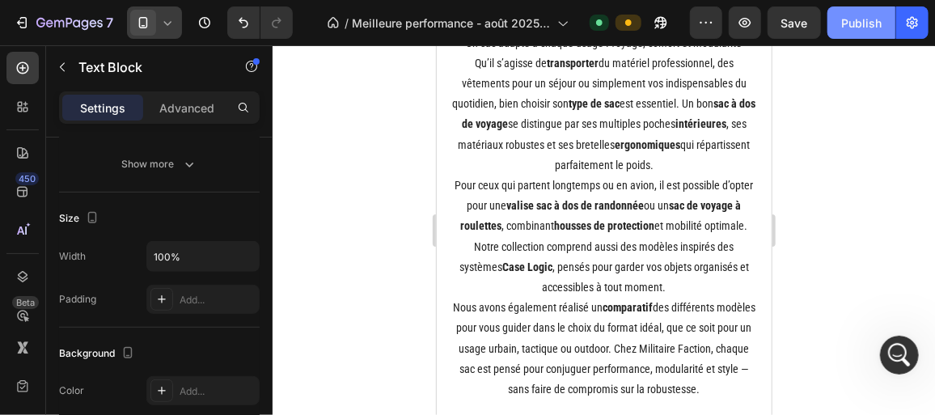
click at [847, 28] on div "Publish" at bounding box center [861, 23] width 40 height 17
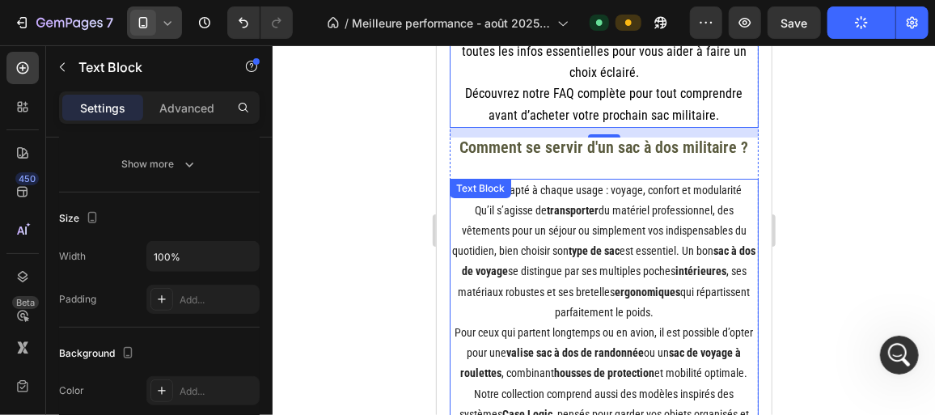
scroll to position [2505, 0]
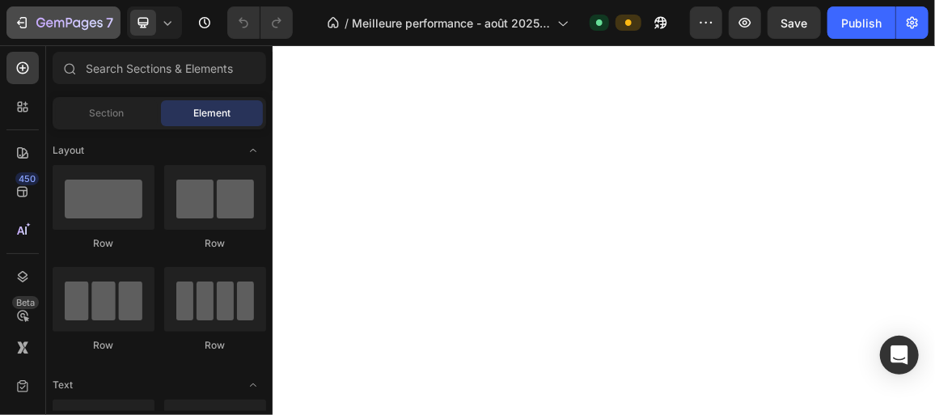
click at [36, 19] on div "7" at bounding box center [64, 22] width 100 height 19
